Goal: Task Accomplishment & Management: Use online tool/utility

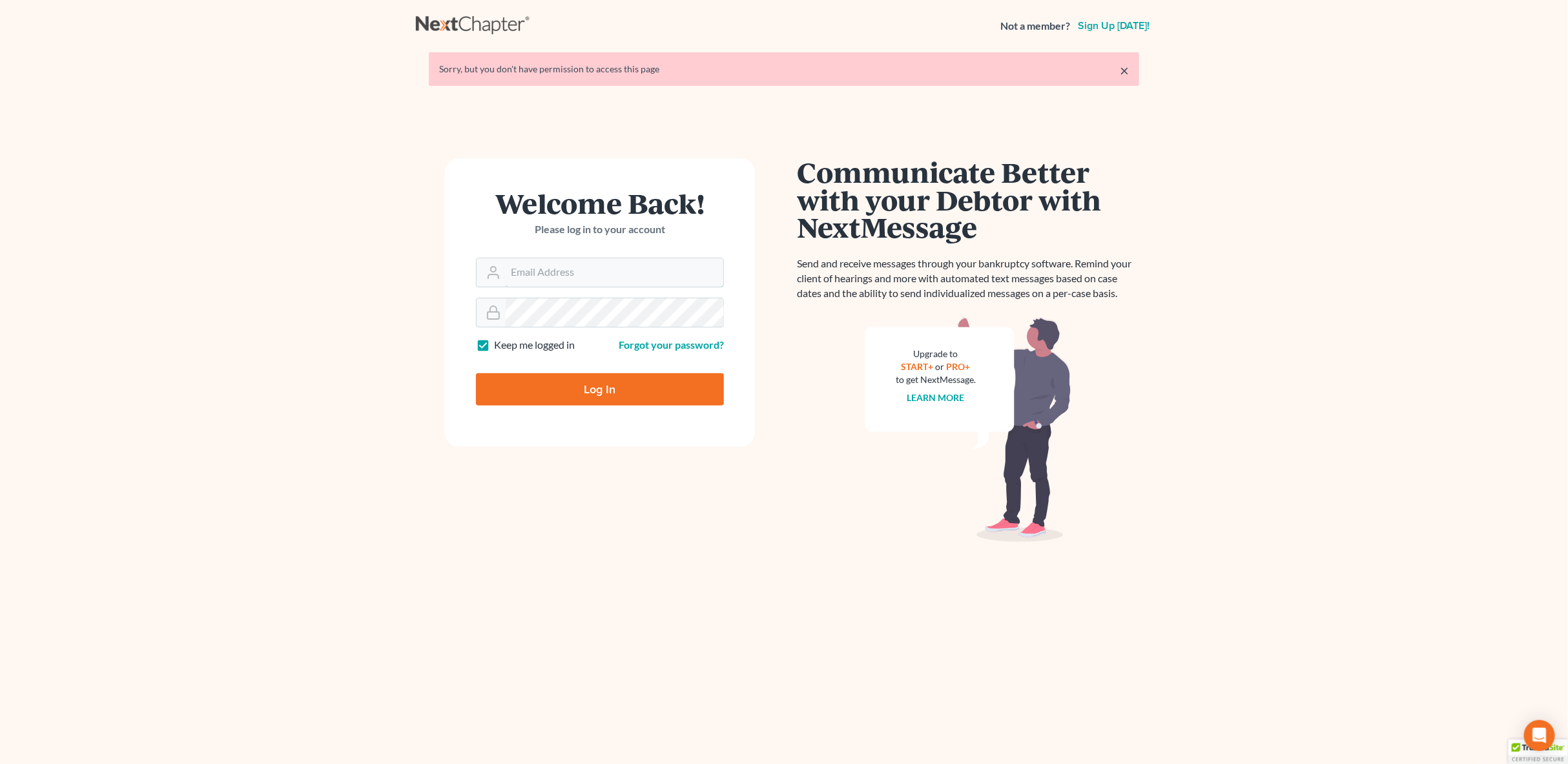
type input "[PERSON_NAME][EMAIL_ADDRESS][PERSON_NAME][DOMAIN_NAME]"
click at [684, 391] on input "Log In" at bounding box center [600, 390] width 248 height 32
type input "Thinking..."
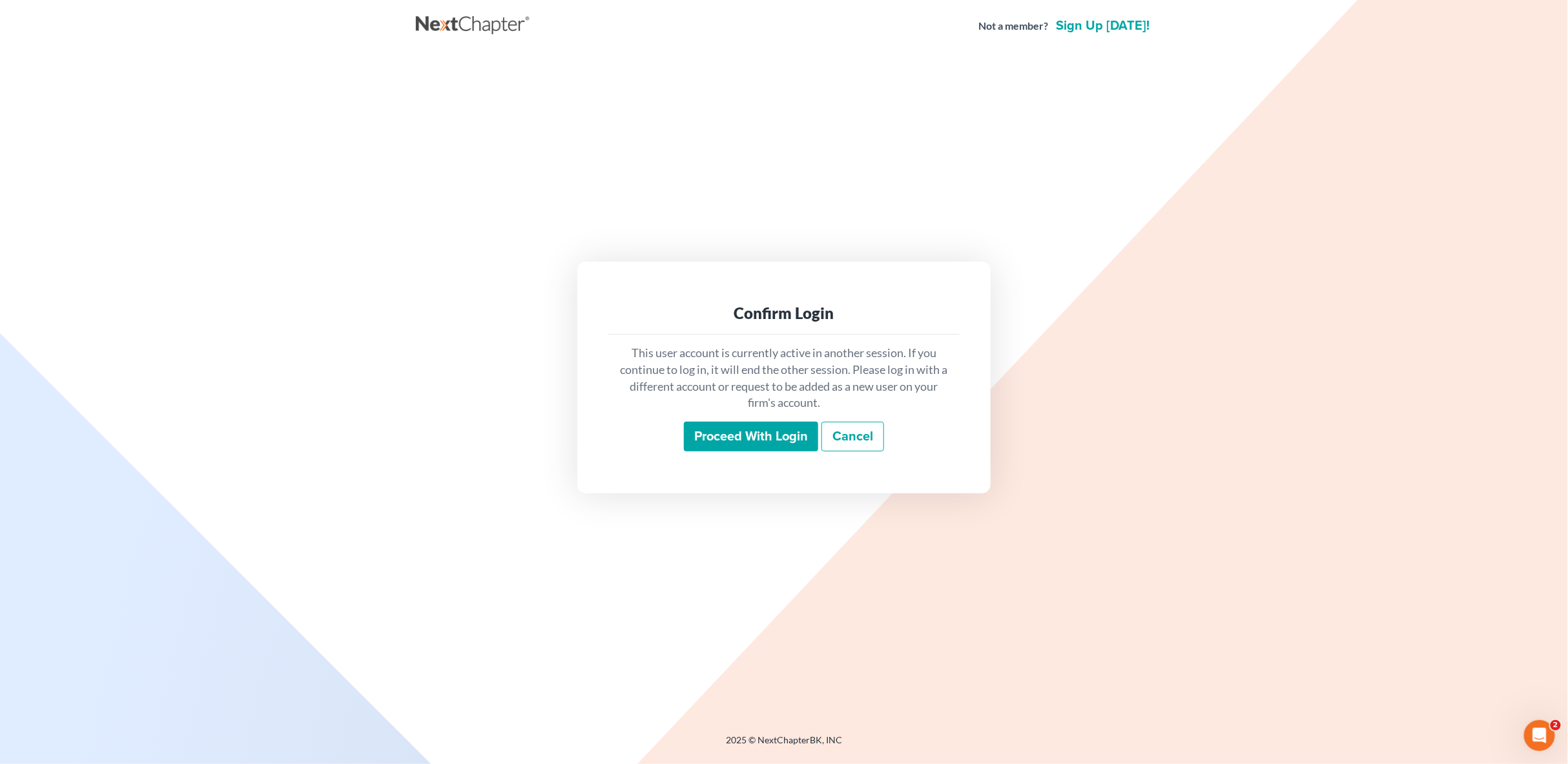
click at [736, 433] on input "Proceed with login" at bounding box center [751, 437] width 135 height 30
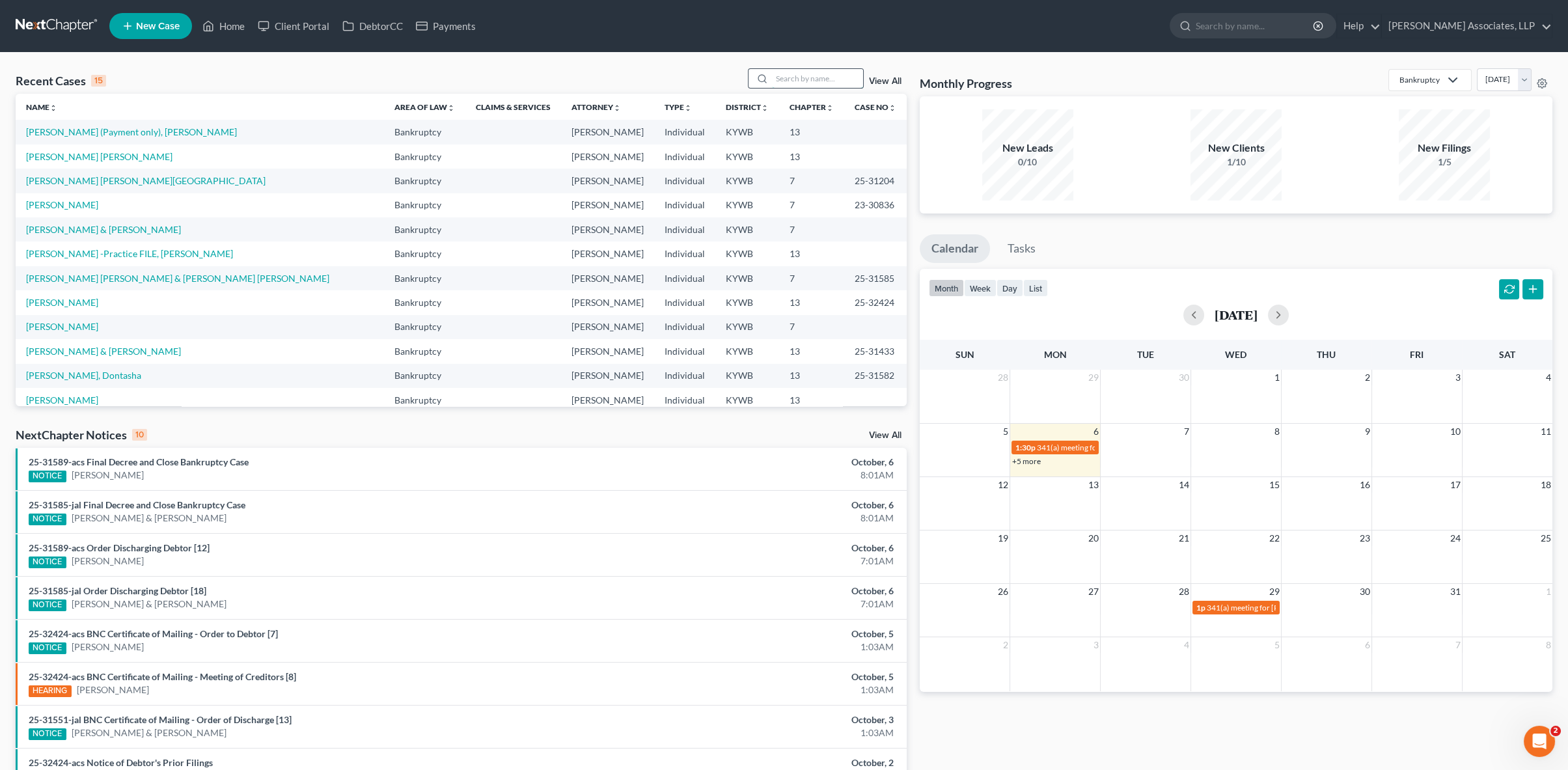
click at [781, 77] on input "search" at bounding box center [818, 78] width 91 height 19
type input "[PERSON_NAME]"
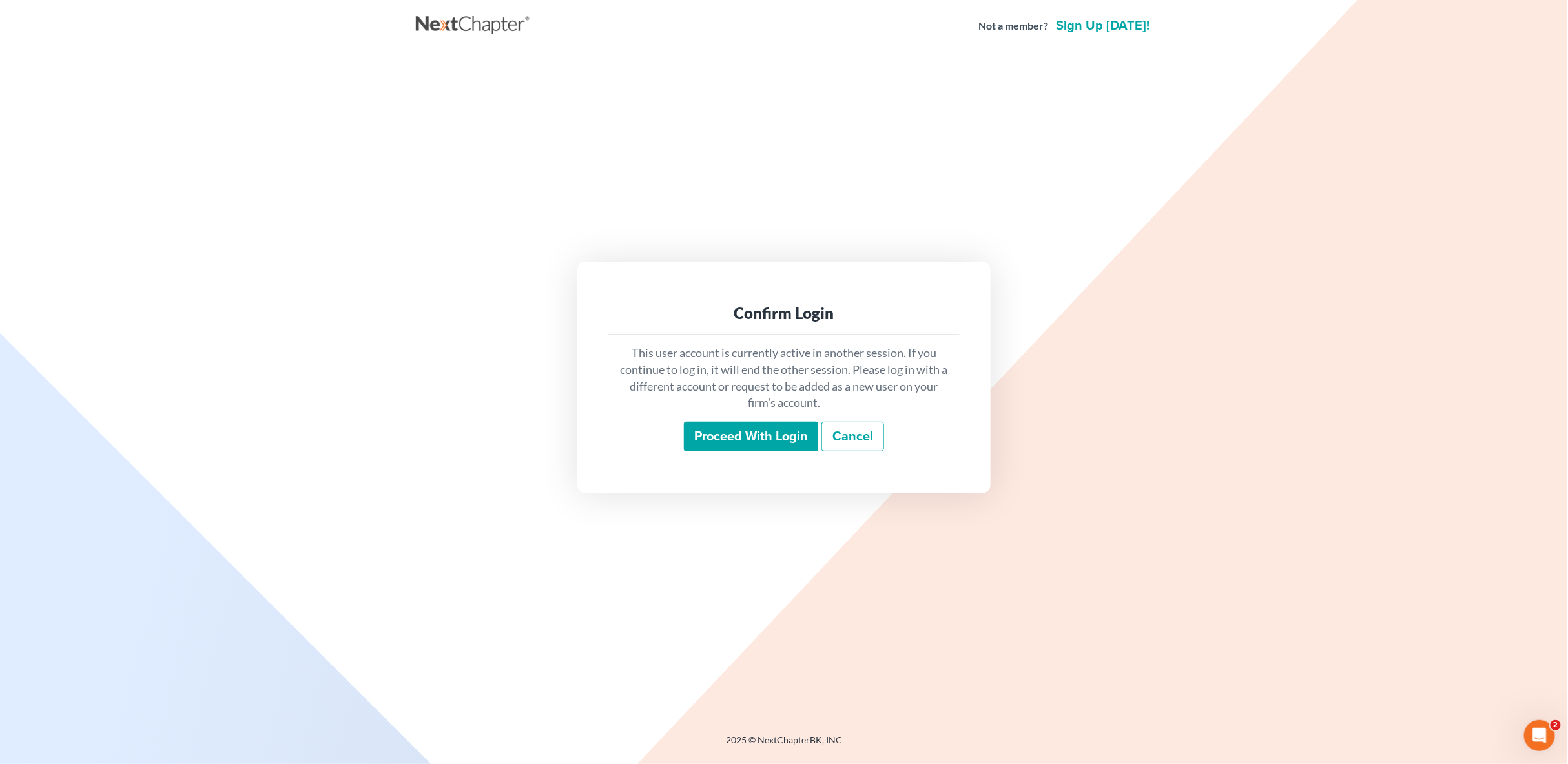
click at [784, 441] on input "Proceed with login" at bounding box center [751, 437] width 135 height 30
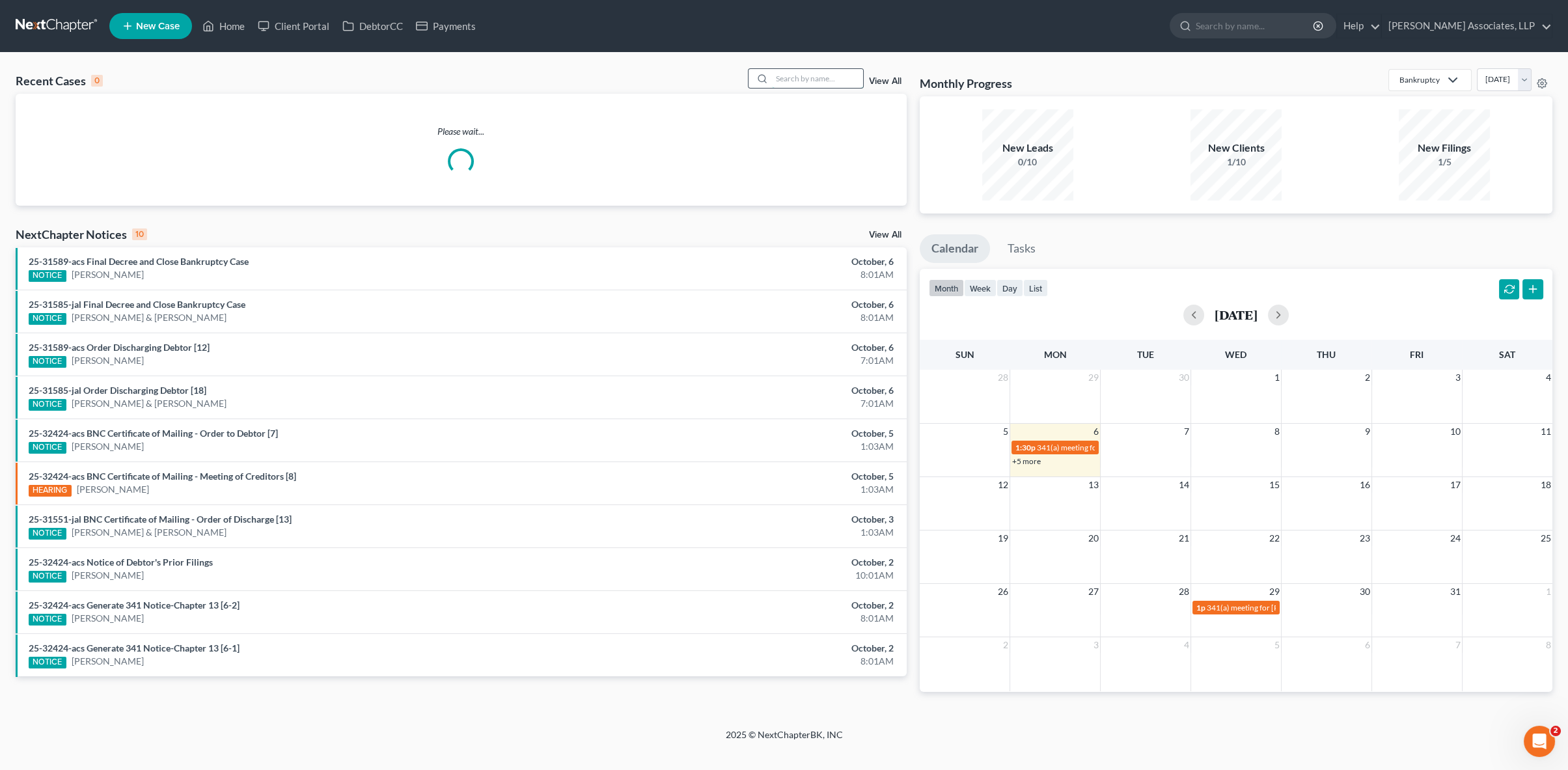
click at [797, 83] on input "search" at bounding box center [818, 78] width 91 height 19
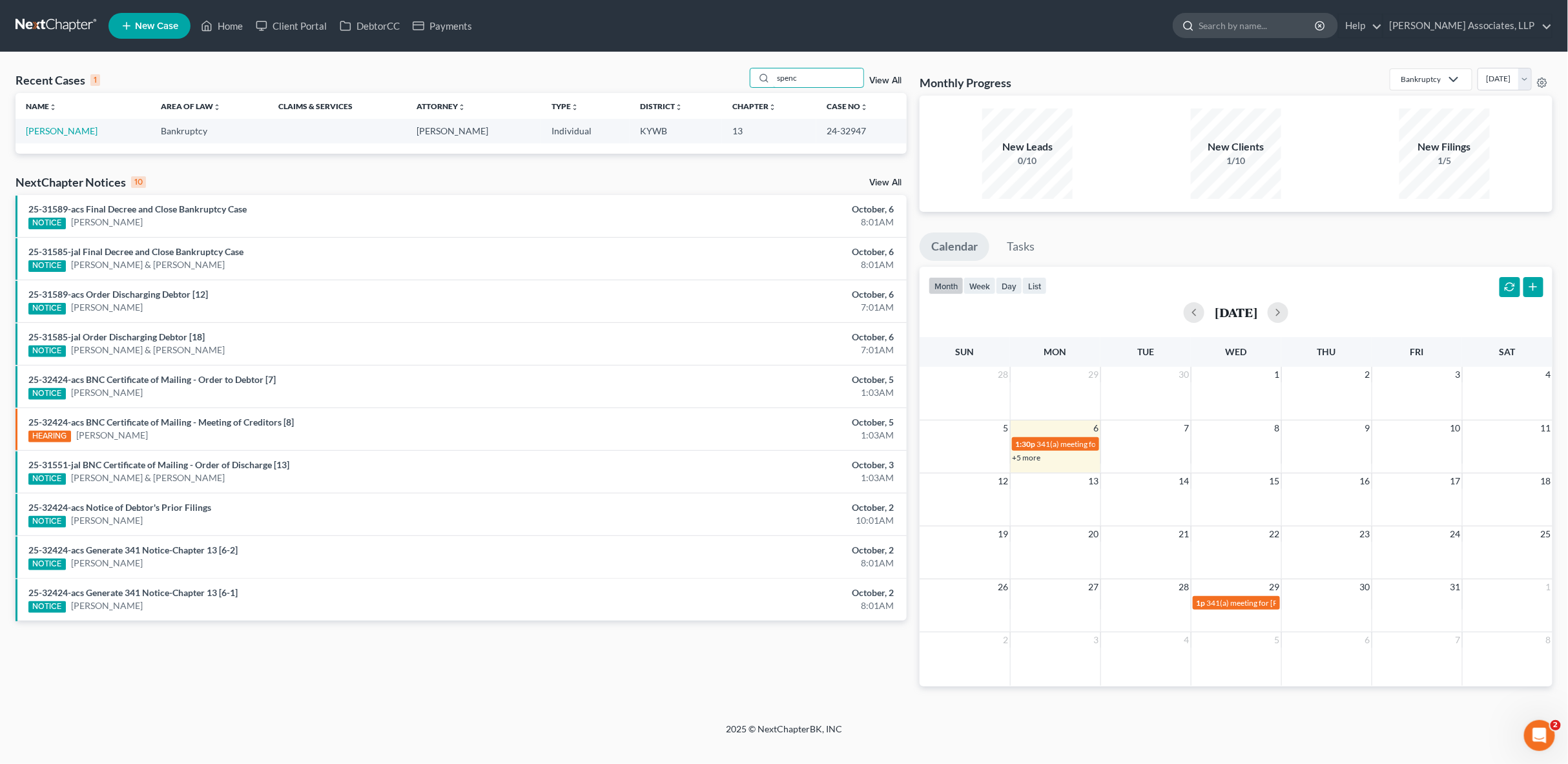
type input "spenc"
click at [1300, 18] on input "search" at bounding box center [1257, 26] width 118 height 24
type input "[PERSON_NAME]"
